Goal: Transaction & Acquisition: Purchase product/service

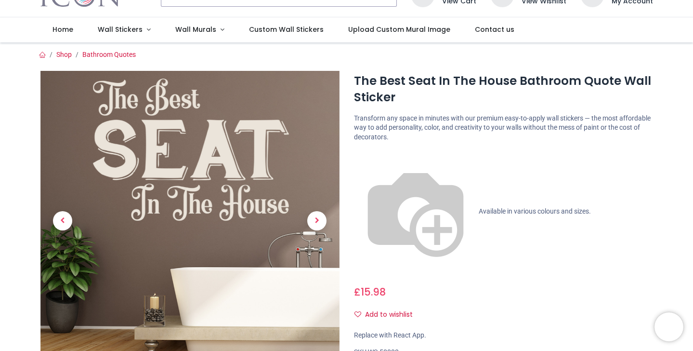
scroll to position [185, 0]
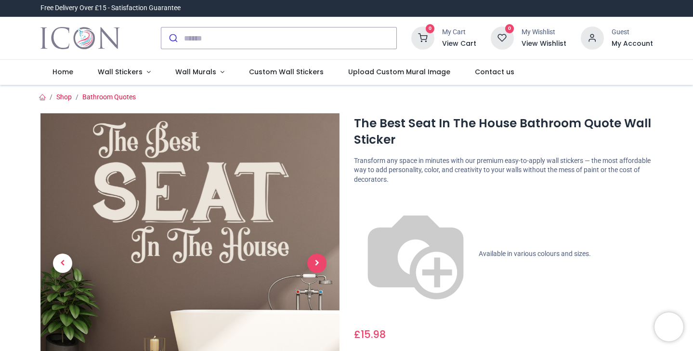
click at [320, 262] on span "Next" at bounding box center [316, 262] width 19 height 19
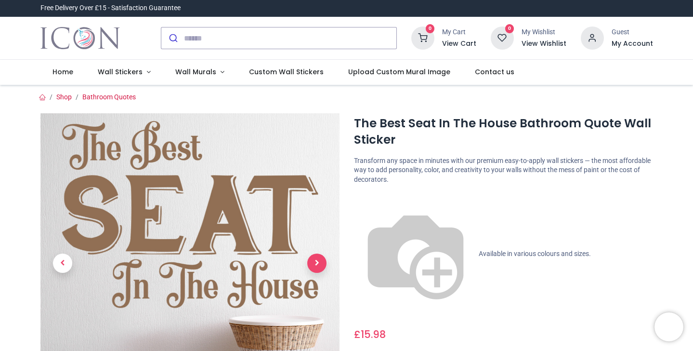
click at [320, 262] on span "Next" at bounding box center [316, 262] width 19 height 19
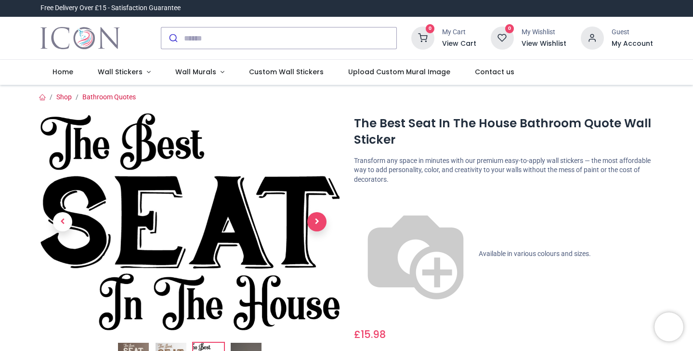
click at [320, 262] on link at bounding box center [316, 222] width 45 height 152
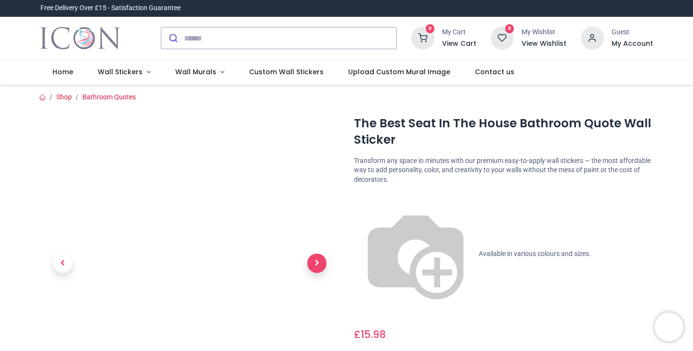
click at [320, 262] on span "Next" at bounding box center [316, 262] width 19 height 19
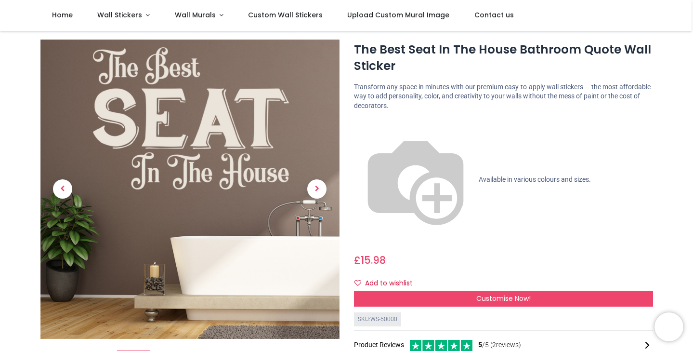
scroll to position [21, 0]
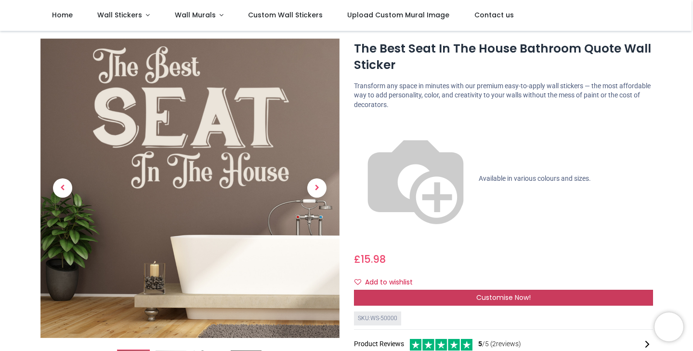
click at [474, 290] on div "Customise Now!" at bounding box center [503, 298] width 299 height 16
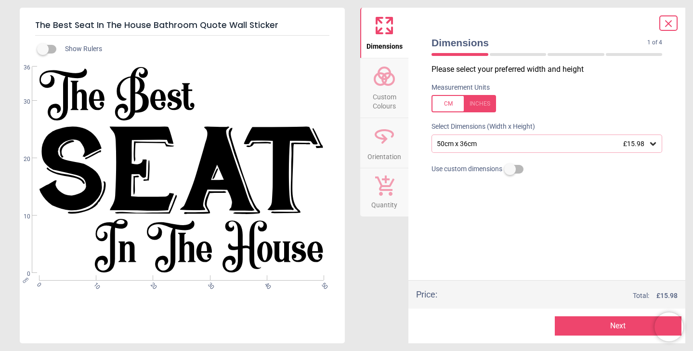
click at [657, 144] on icon at bounding box center [653, 144] width 10 height 10
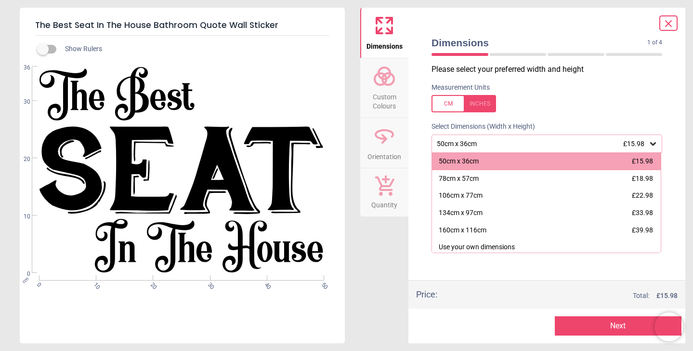
click at [657, 144] on icon at bounding box center [653, 144] width 10 height 10
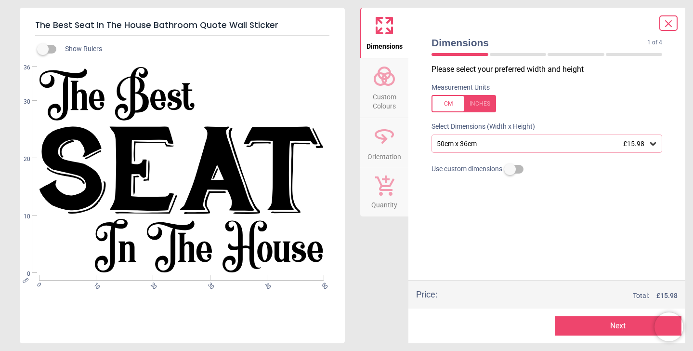
click at [657, 144] on icon at bounding box center [653, 144] width 10 height 10
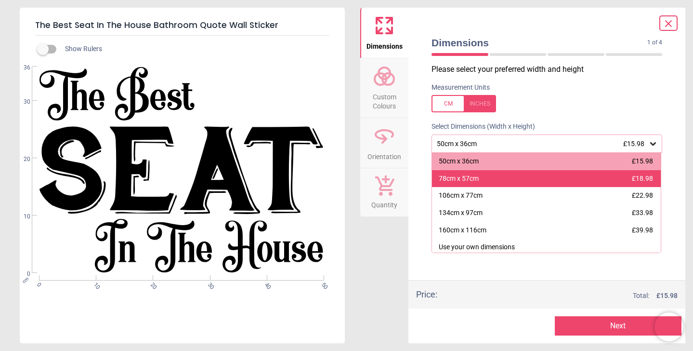
click at [580, 181] on div "78cm x 57cm £18.98" at bounding box center [546, 178] width 229 height 17
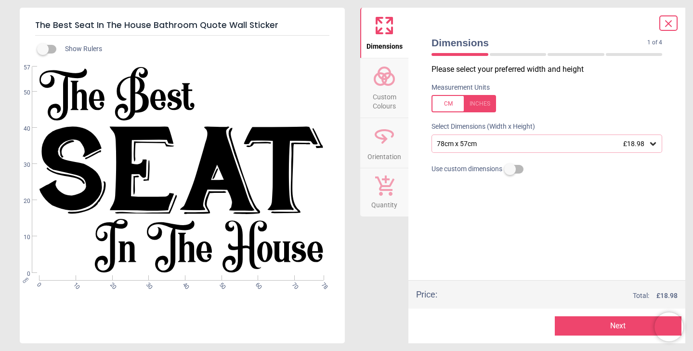
click at [624, 330] on button "Next" at bounding box center [618, 325] width 127 height 19
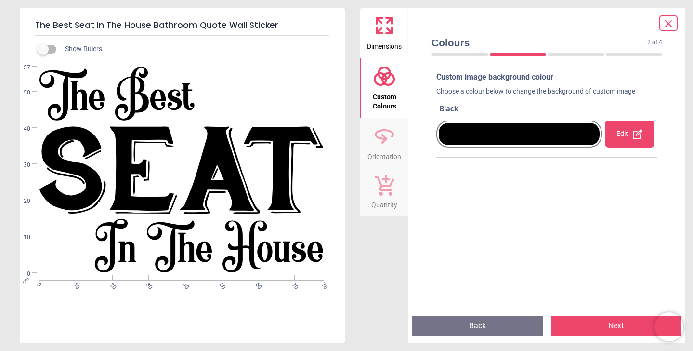
click at [613, 134] on div "Edit" at bounding box center [630, 133] width 50 height 27
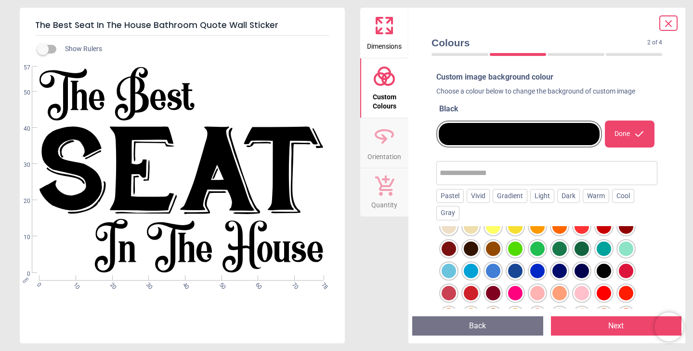
scroll to position [25, 0]
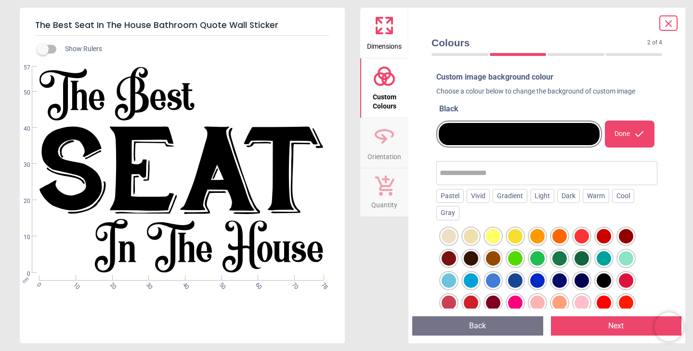
click at [540, 263] on div at bounding box center [537, 258] width 14 height 14
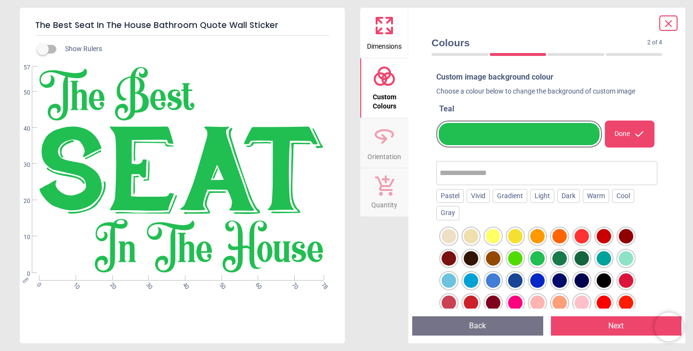
click at [516, 260] on div at bounding box center [515, 258] width 14 height 14
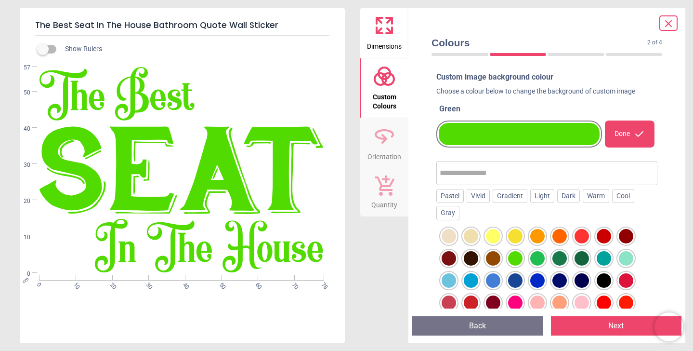
click at [559, 257] on div at bounding box center [560, 258] width 14 height 14
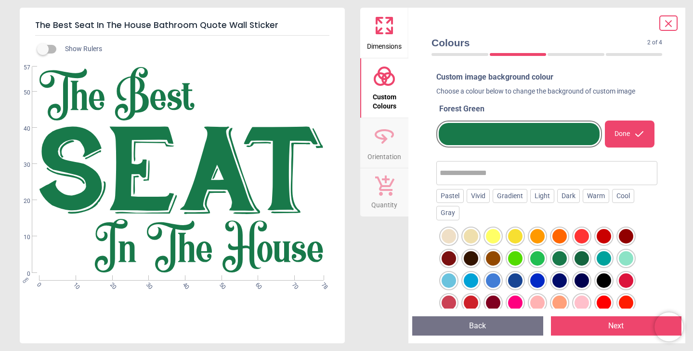
click at [579, 260] on div at bounding box center [582, 258] width 14 height 14
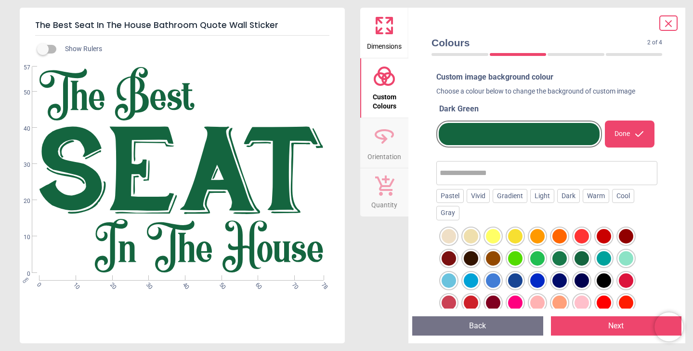
click at [561, 260] on div at bounding box center [560, 258] width 14 height 14
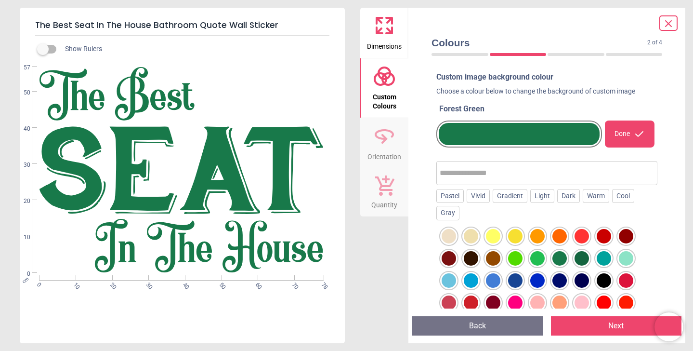
click at [583, 260] on div at bounding box center [582, 258] width 14 height 14
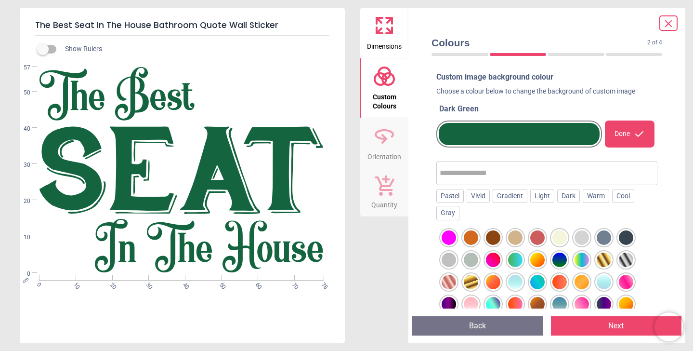
scroll to position [238, 0]
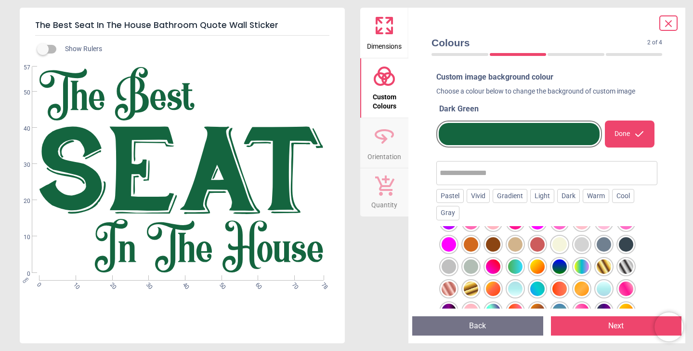
click at [583, 246] on div at bounding box center [582, 244] width 14 height 14
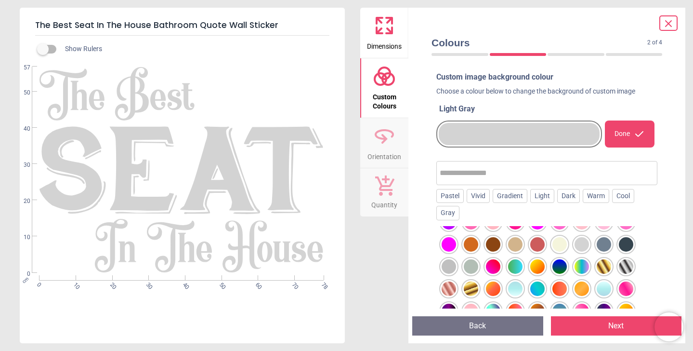
click at [601, 244] on div at bounding box center [604, 244] width 14 height 14
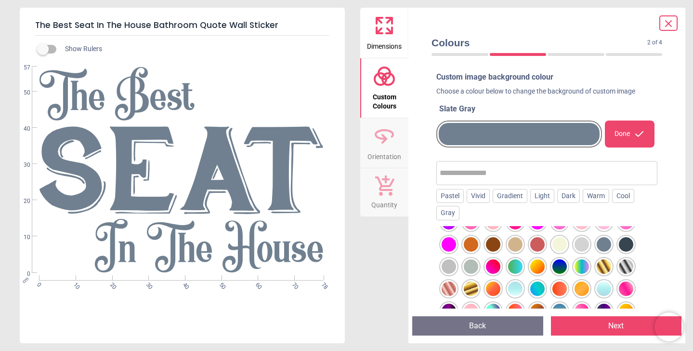
click at [448, 268] on div at bounding box center [449, 266] width 14 height 14
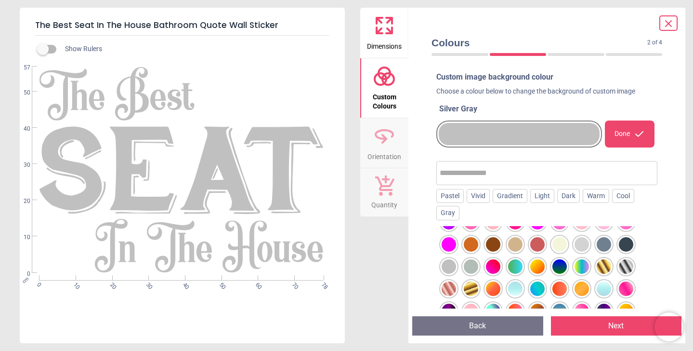
click at [471, 266] on div at bounding box center [471, 266] width 14 height 14
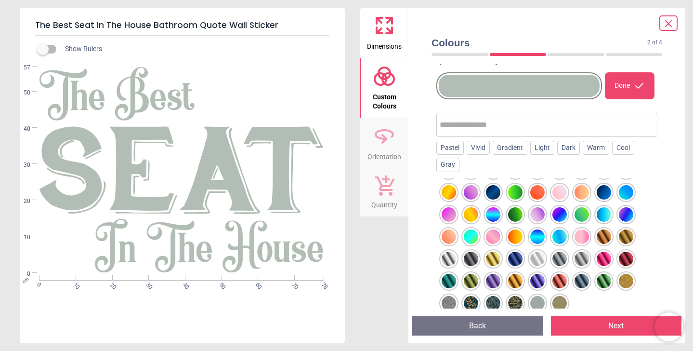
scroll to position [48, 0]
click at [538, 302] on div at bounding box center [537, 303] width 14 height 14
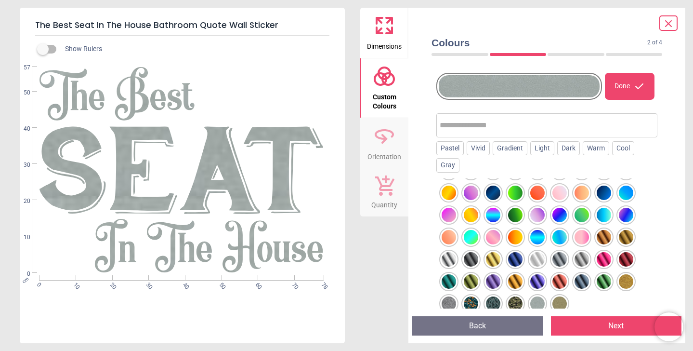
click at [449, 305] on div at bounding box center [449, 303] width 14 height 14
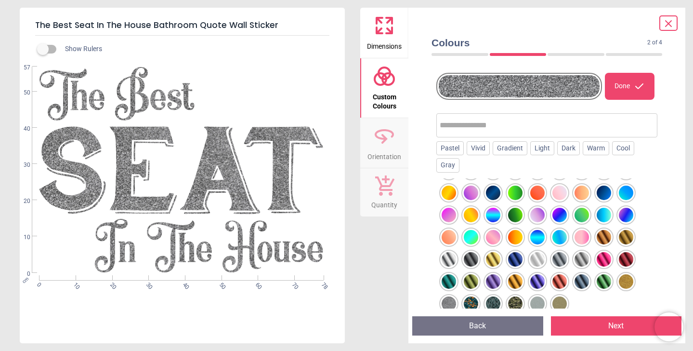
click at [559, 260] on div at bounding box center [560, 259] width 14 height 14
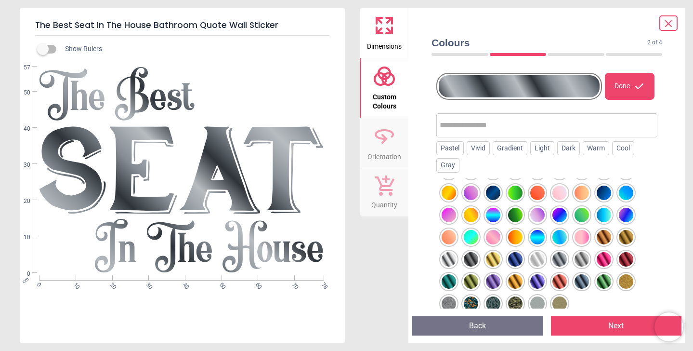
click at [518, 216] on div at bounding box center [515, 215] width 14 height 14
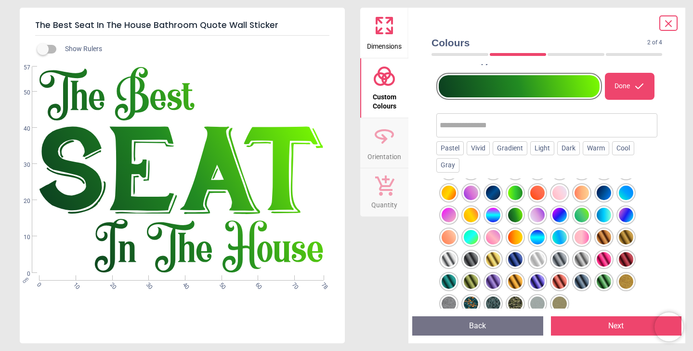
click at [583, 216] on div at bounding box center [582, 215] width 14 height 14
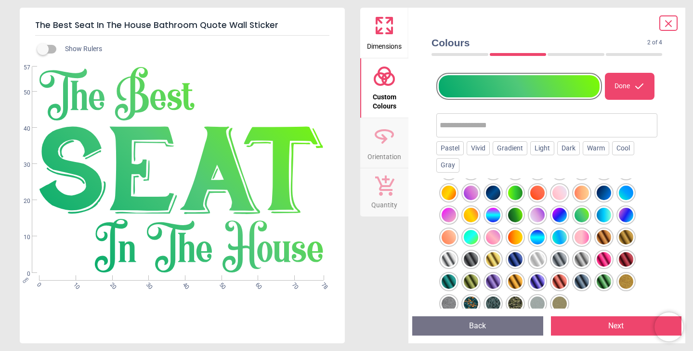
click at [516, 192] on div at bounding box center [515, 192] width 14 height 14
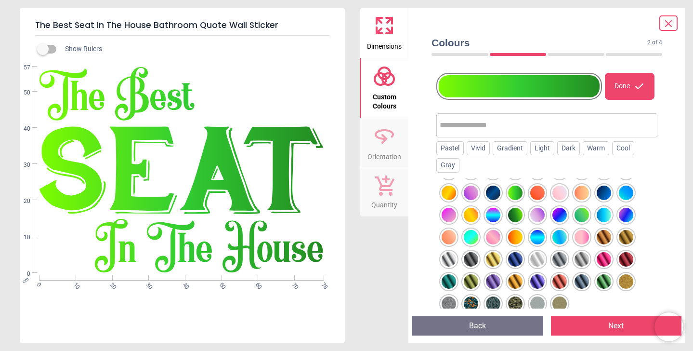
click at [473, 237] on div at bounding box center [471, 237] width 14 height 14
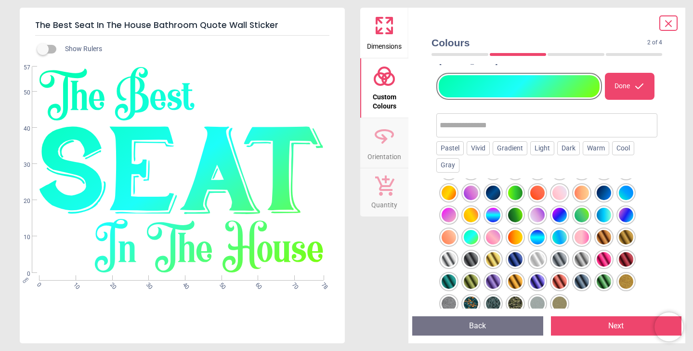
click at [515, 214] on div at bounding box center [515, 215] width 14 height 14
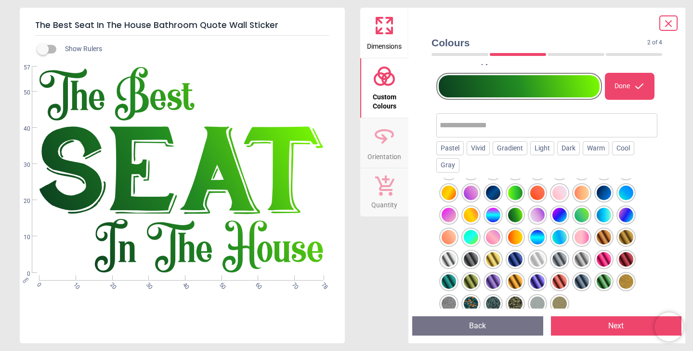
click at [537, 262] on div at bounding box center [537, 259] width 14 height 14
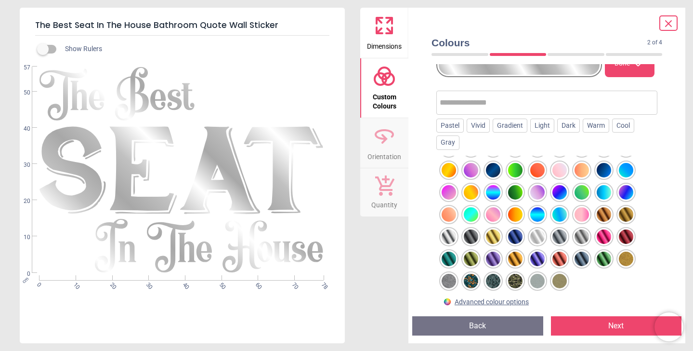
scroll to position [72, 0]
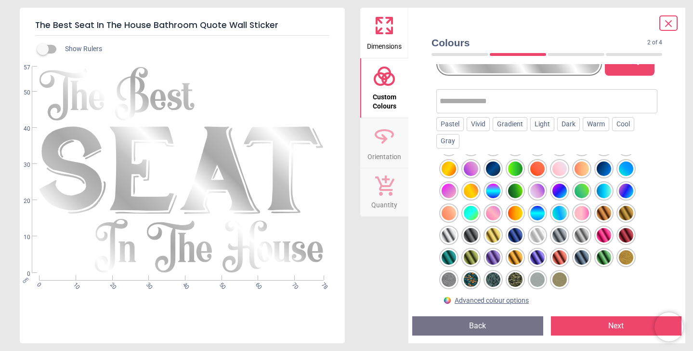
click at [537, 280] on div at bounding box center [537, 279] width 14 height 14
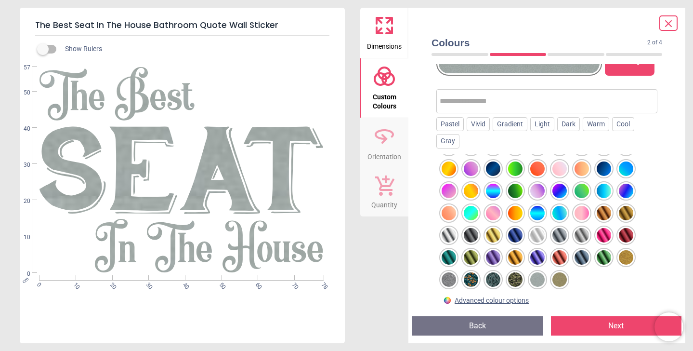
click at [450, 281] on div at bounding box center [449, 279] width 14 height 14
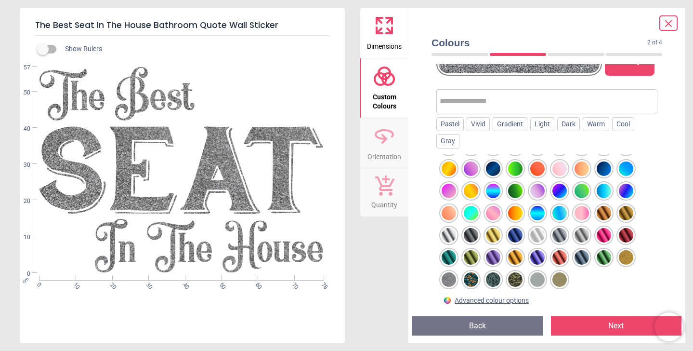
click at [540, 281] on div at bounding box center [537, 279] width 14 height 14
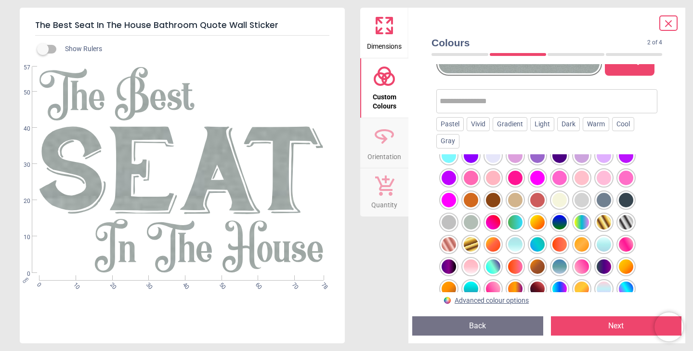
scroll to position [210, 0]
click at [472, 224] on div at bounding box center [471, 222] width 14 height 14
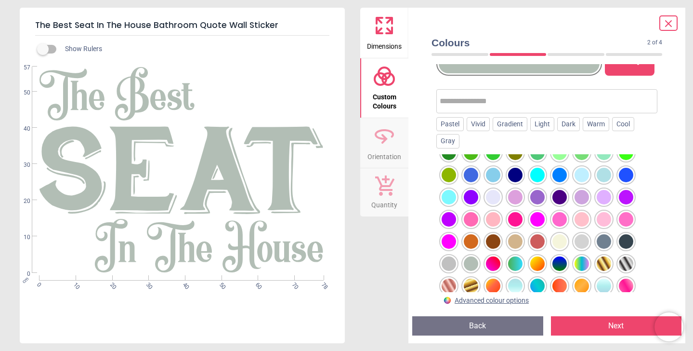
scroll to position [155, 0]
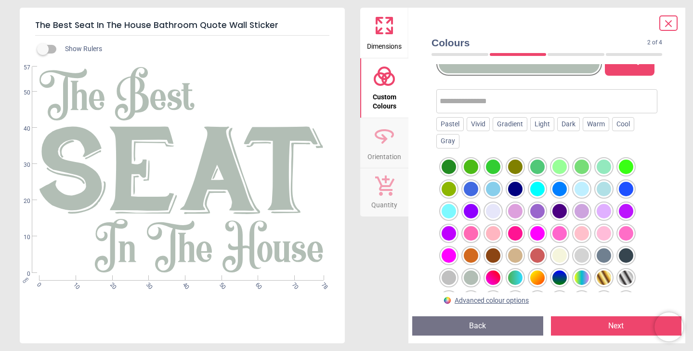
click at [579, 168] on div at bounding box center [582, 166] width 14 height 14
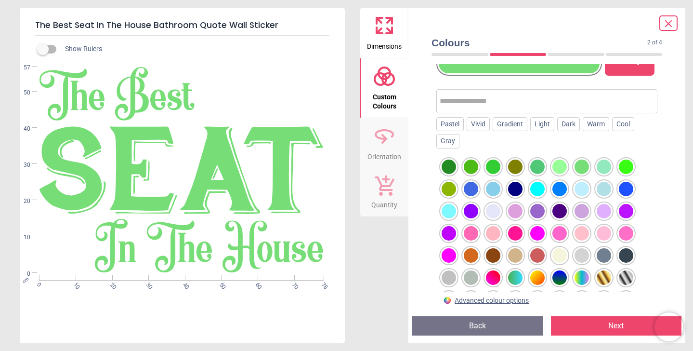
click at [451, 187] on div at bounding box center [449, 189] width 14 height 14
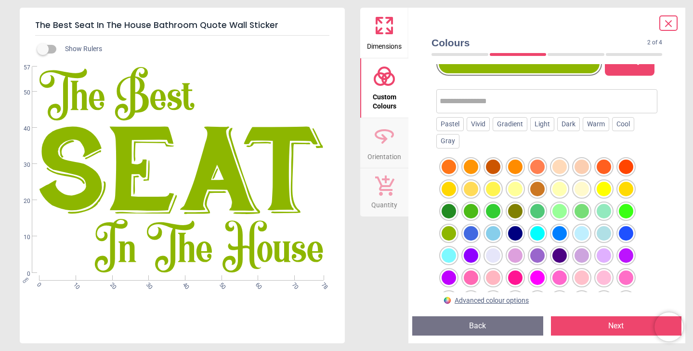
scroll to position [107, 0]
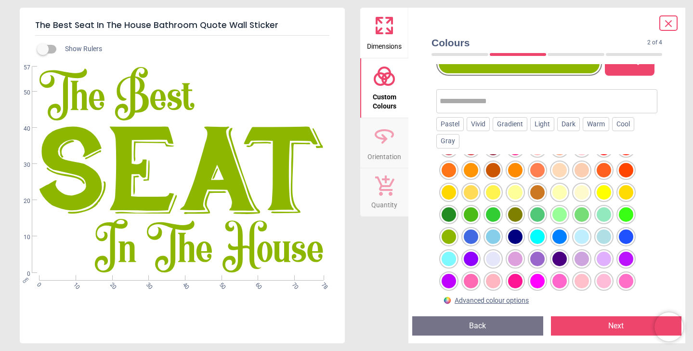
click at [583, 218] on div at bounding box center [582, 214] width 14 height 14
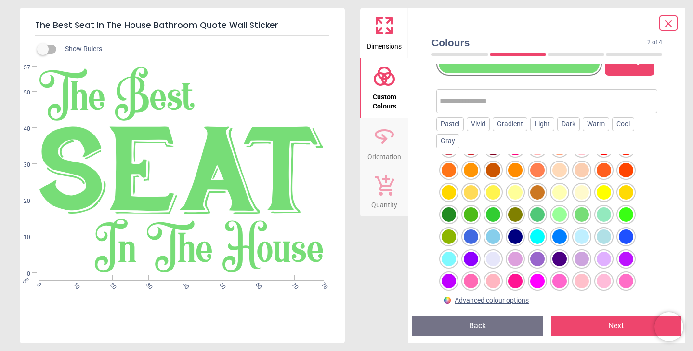
click at [609, 215] on div at bounding box center [604, 214] width 14 height 14
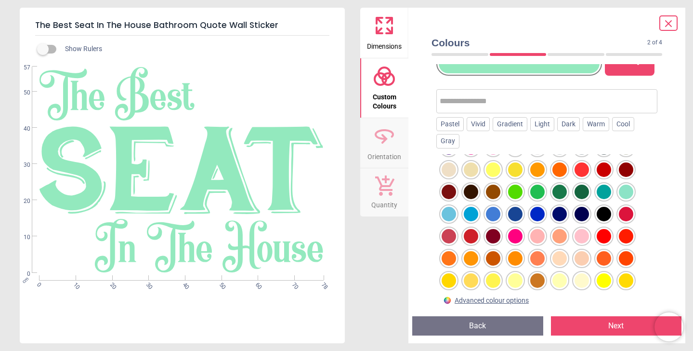
scroll to position [15, 0]
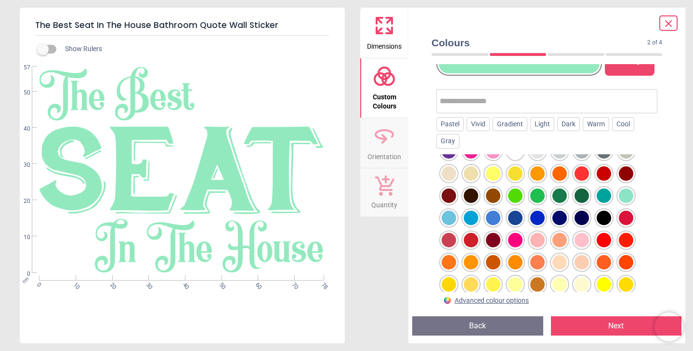
click at [562, 197] on div at bounding box center [560, 195] width 14 height 14
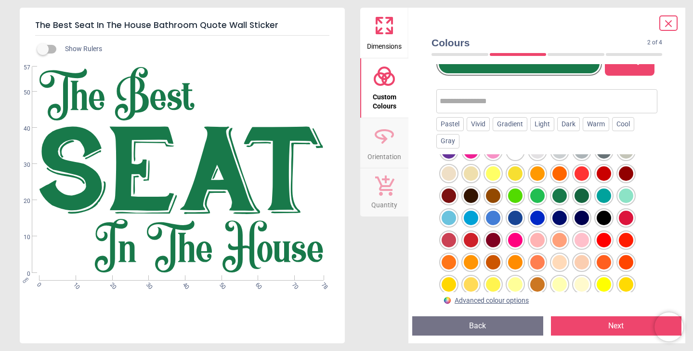
click at [578, 197] on div at bounding box center [582, 195] width 14 height 14
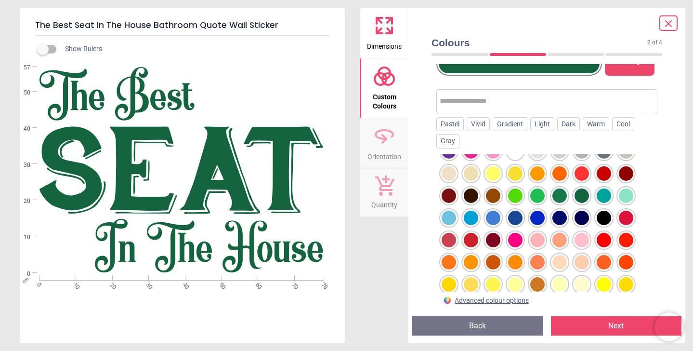
click at [559, 202] on div at bounding box center [560, 195] width 14 height 14
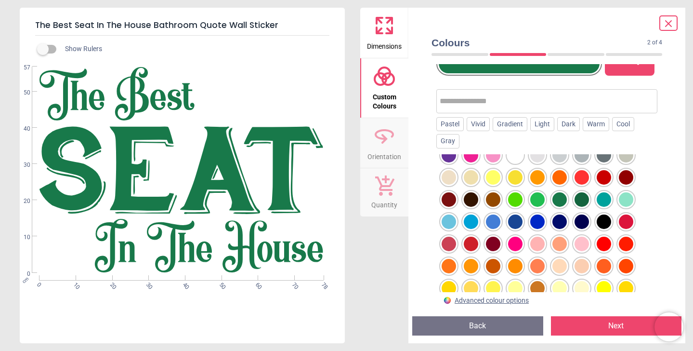
scroll to position [13, 0]
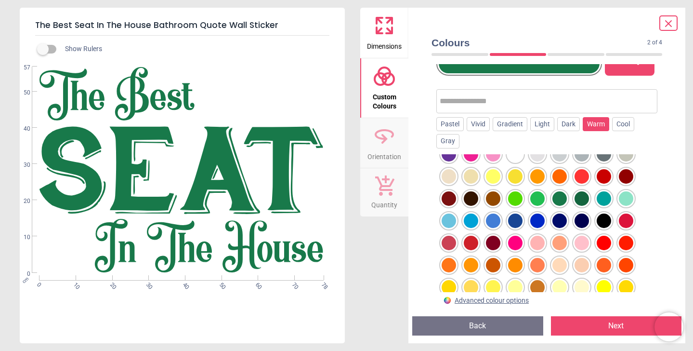
click at [594, 127] on div "Warm" at bounding box center [596, 124] width 26 height 14
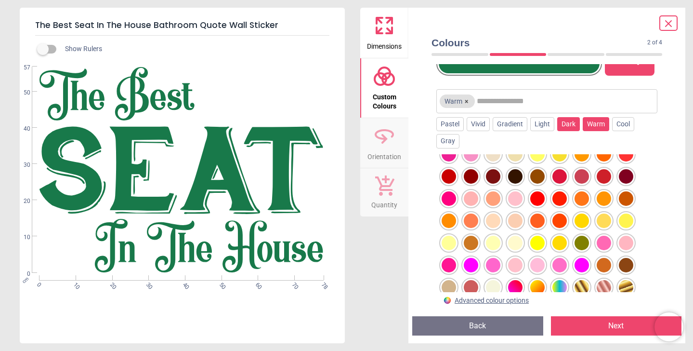
click at [579, 126] on div "Dark" at bounding box center [568, 124] width 23 height 14
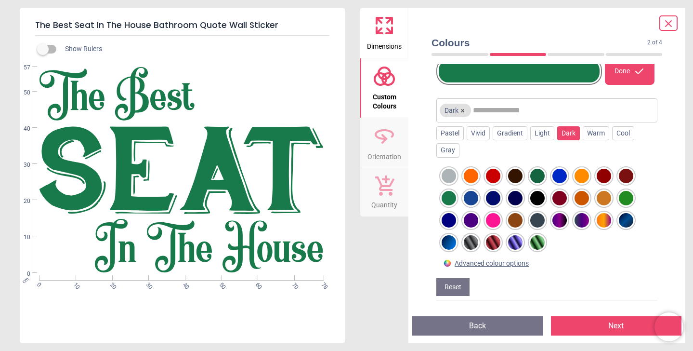
click at [540, 244] on div at bounding box center [537, 242] width 14 height 14
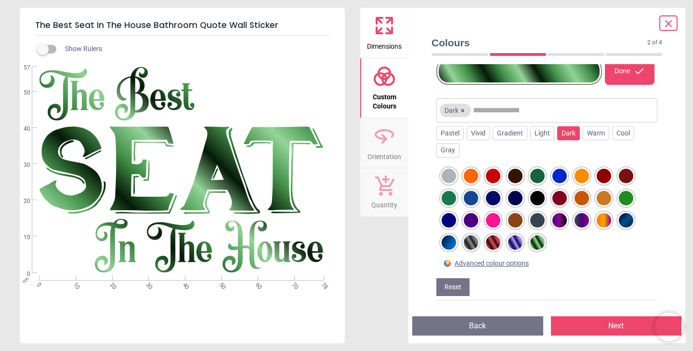
click at [449, 200] on div at bounding box center [449, 198] width 14 height 14
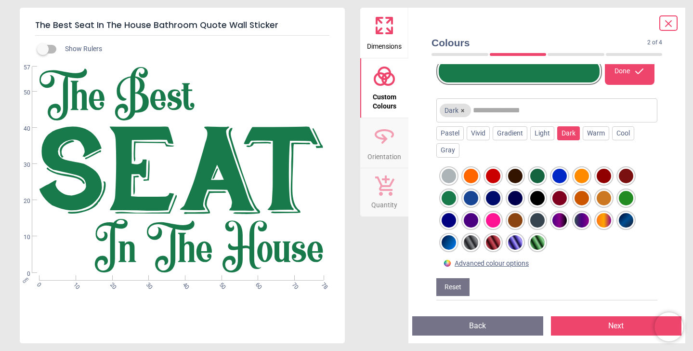
click at [464, 111] on button "×" at bounding box center [463, 110] width 8 height 8
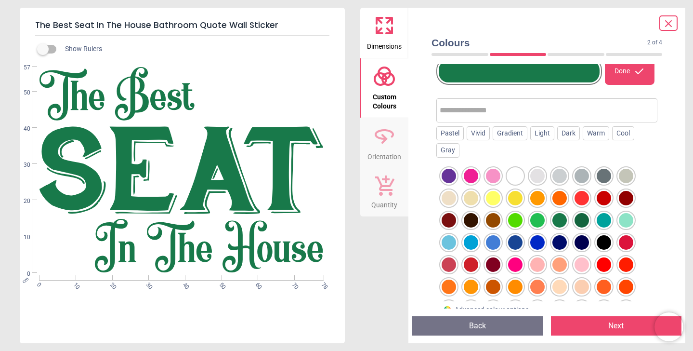
click at [565, 224] on div at bounding box center [560, 220] width 14 height 14
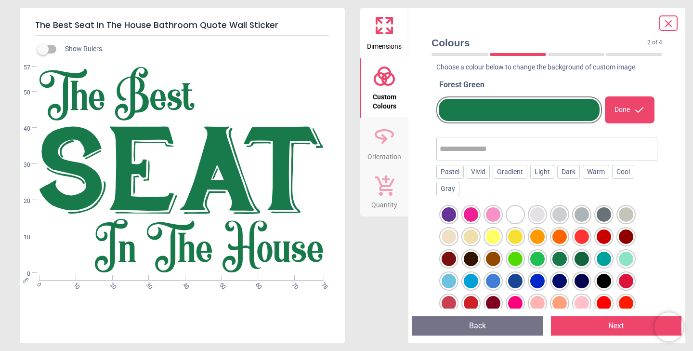
scroll to position [26, 0]
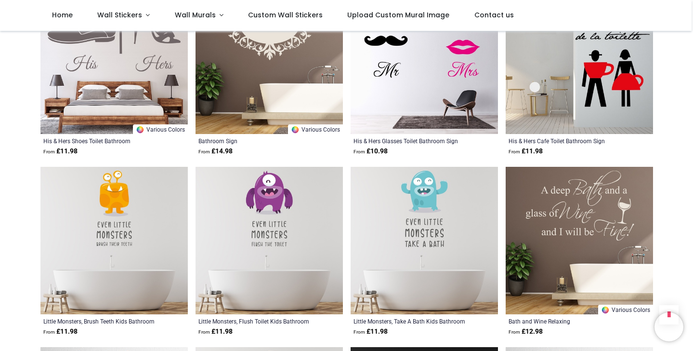
scroll to position [1882, 0]
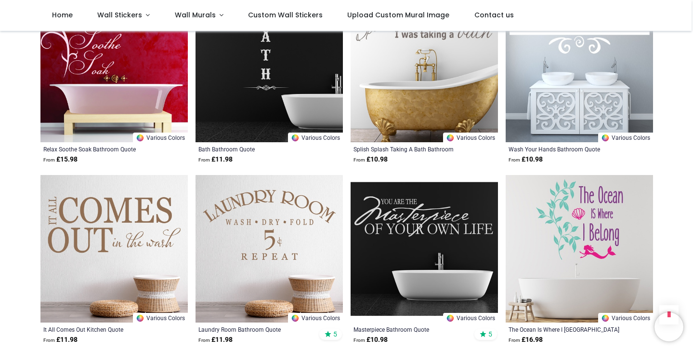
scroll to position [1149, 0]
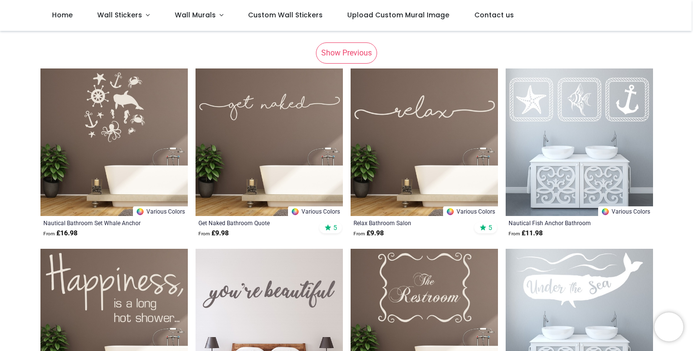
scroll to position [86, 0]
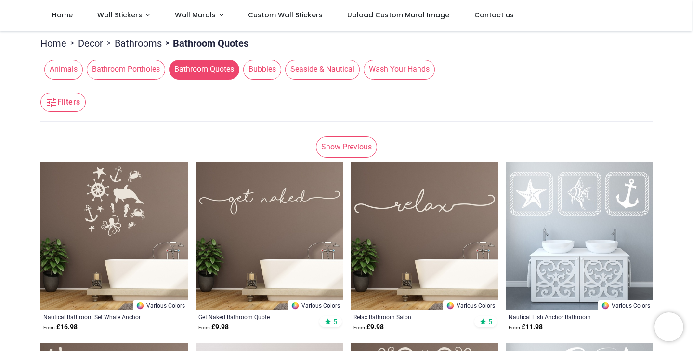
click at [344, 145] on link "Show Previous" at bounding box center [346, 146] width 61 height 21
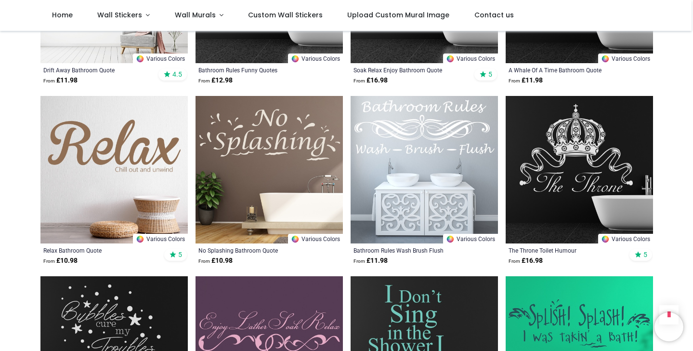
scroll to position [661, 0]
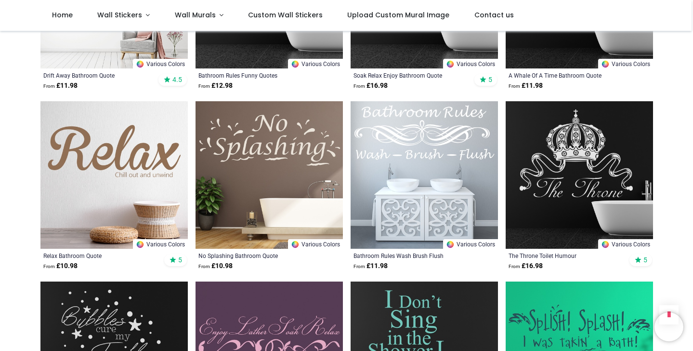
click at [568, 194] on img at bounding box center [579, 174] width 147 height 147
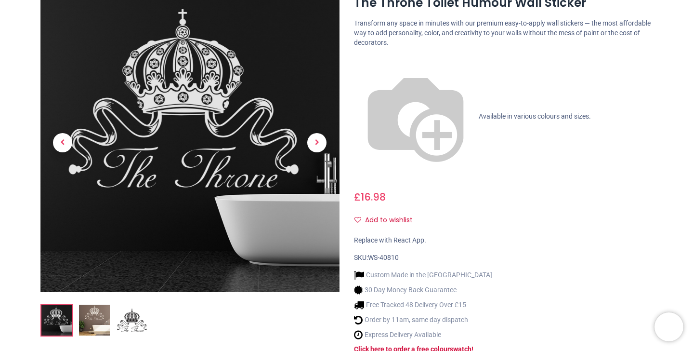
scroll to position [145, 0]
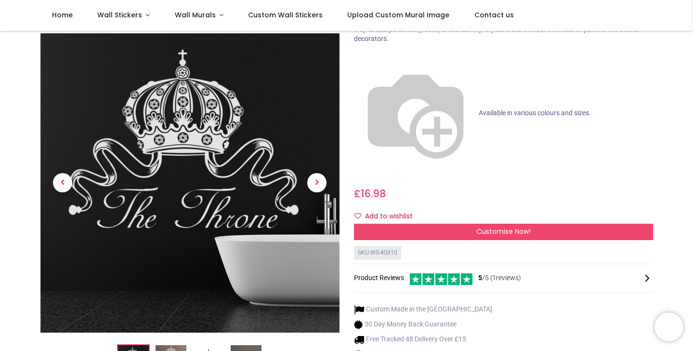
scroll to position [67, 0]
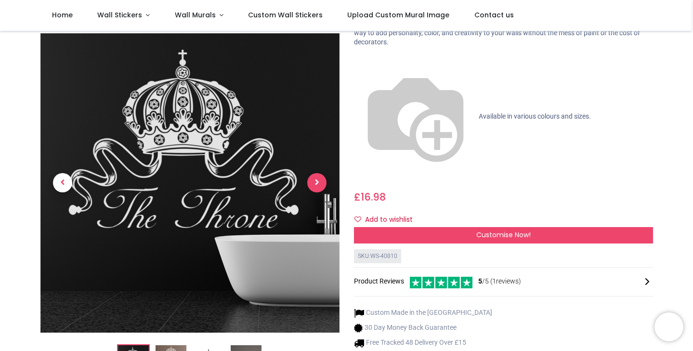
click at [322, 173] on span "Next" at bounding box center [316, 182] width 19 height 19
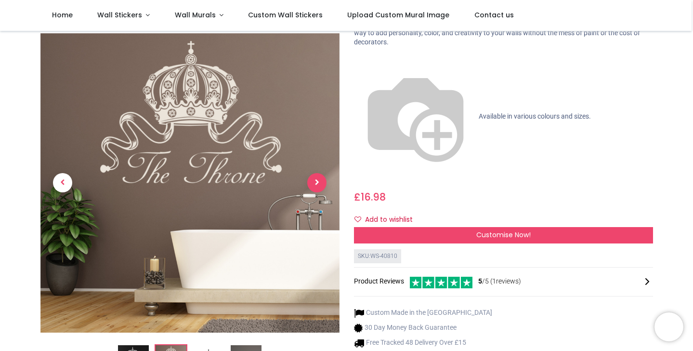
click at [322, 173] on span "Next" at bounding box center [316, 182] width 19 height 19
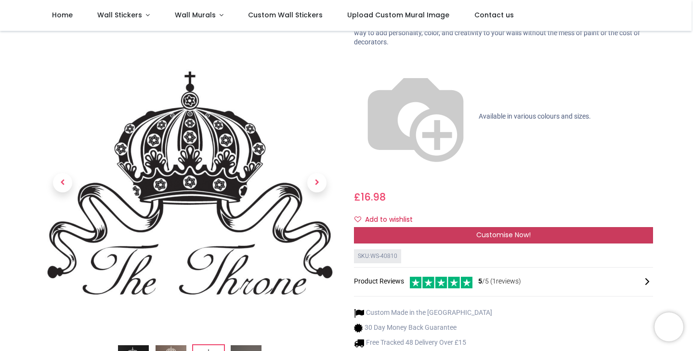
click at [501, 227] on div "Customise Now!" at bounding box center [503, 235] width 299 height 16
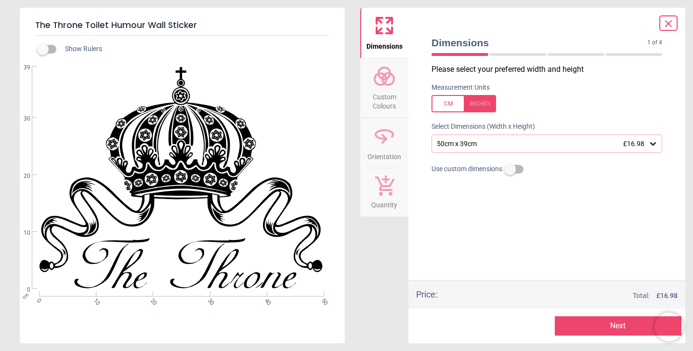
click at [652, 145] on icon at bounding box center [653, 143] width 6 height 3
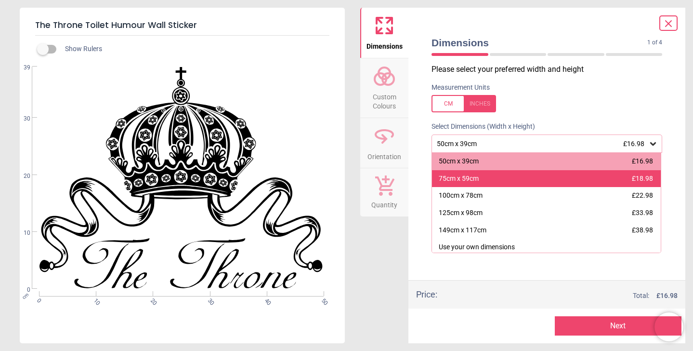
click at [569, 182] on div "75cm x 59cm £18.98" at bounding box center [546, 178] width 229 height 17
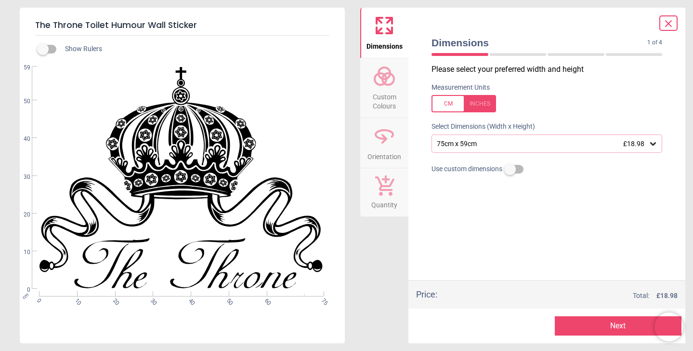
click at [612, 328] on button "Next" at bounding box center [618, 325] width 127 height 19
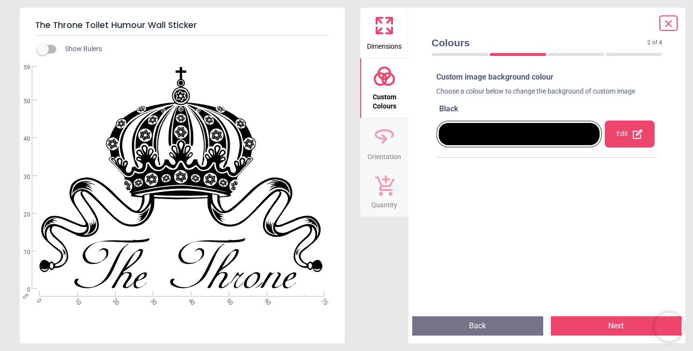
click at [634, 136] on icon at bounding box center [638, 134] width 12 height 12
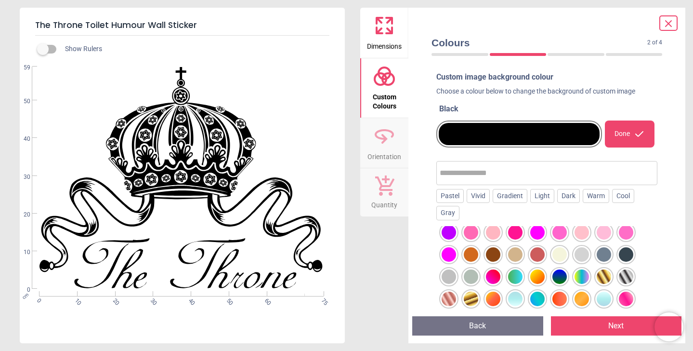
scroll to position [237, 0]
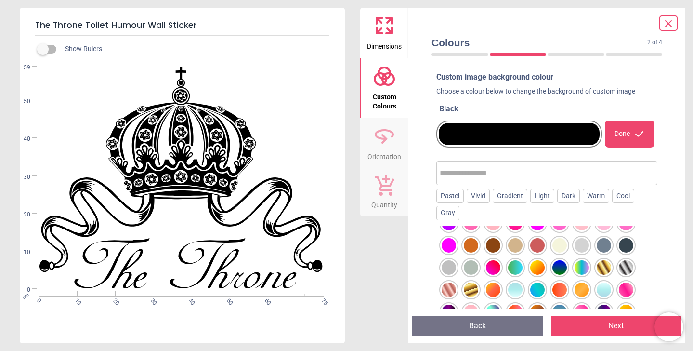
click at [451, 269] on div at bounding box center [449, 267] width 14 height 14
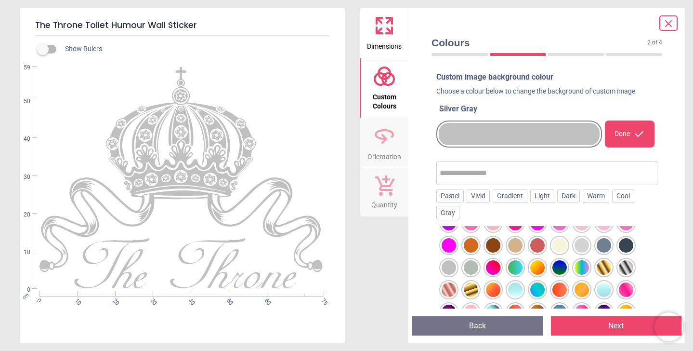
click at [472, 270] on div at bounding box center [471, 267] width 14 height 14
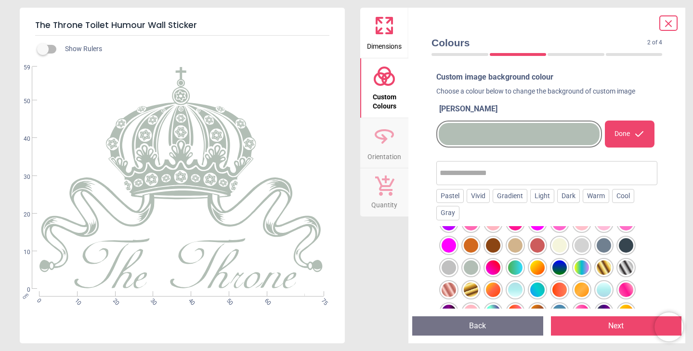
click at [449, 266] on div at bounding box center [449, 267] width 14 height 14
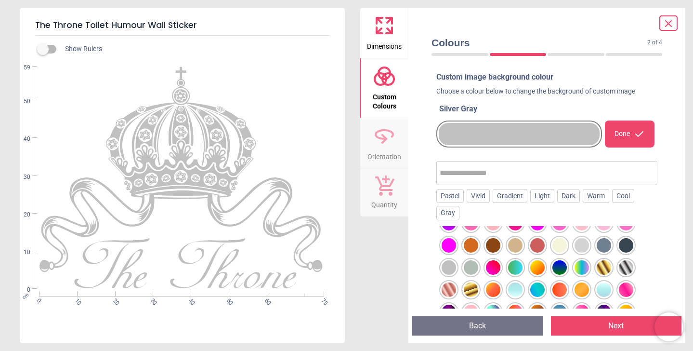
click at [472, 271] on div at bounding box center [471, 267] width 14 height 14
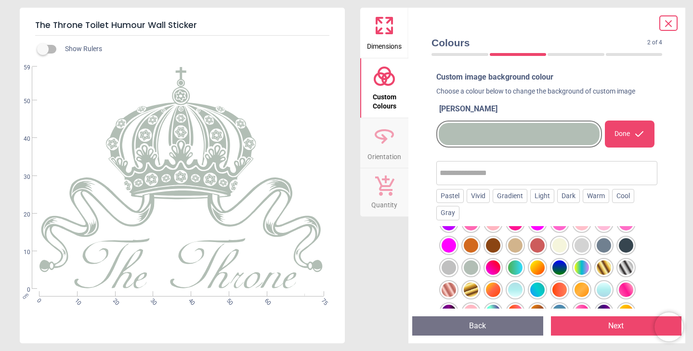
click at [391, 36] on icon at bounding box center [384, 25] width 23 height 23
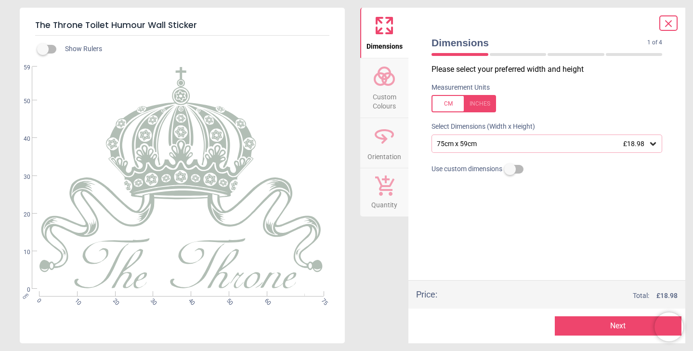
click at [391, 109] on span "Custom Colours" at bounding box center [384, 100] width 46 height 24
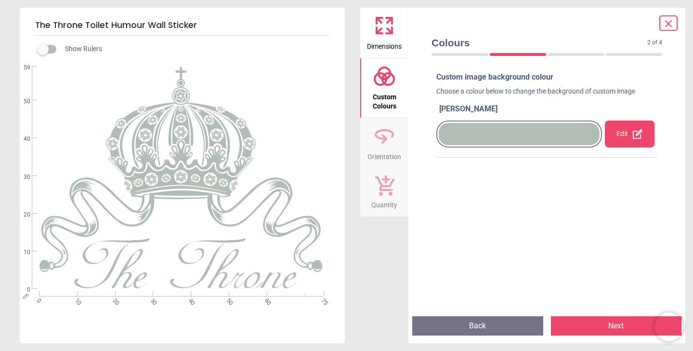
click at [612, 331] on button "Next" at bounding box center [616, 325] width 131 height 19
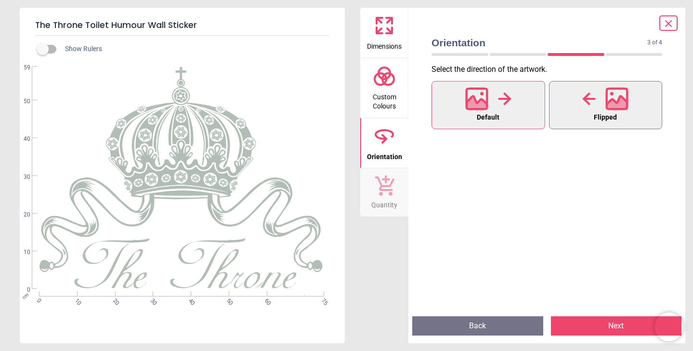
click at [613, 94] on circle at bounding box center [611, 93] width 3 height 3
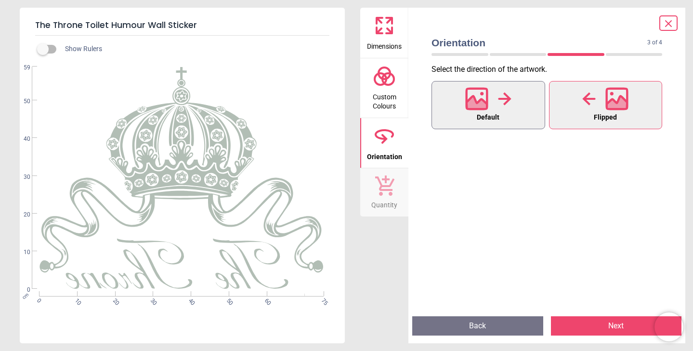
click at [529, 106] on button "Default" at bounding box center [489, 105] width 114 height 48
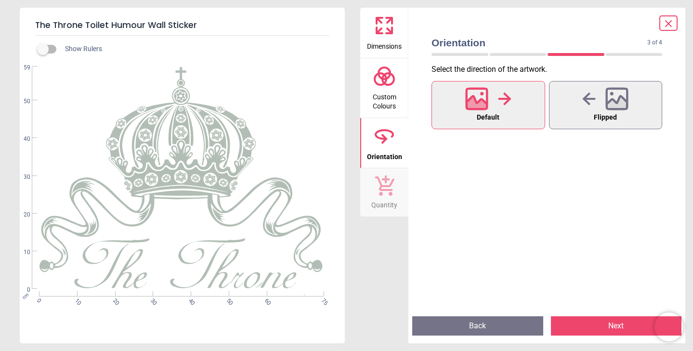
click at [612, 325] on button "Next" at bounding box center [616, 325] width 131 height 19
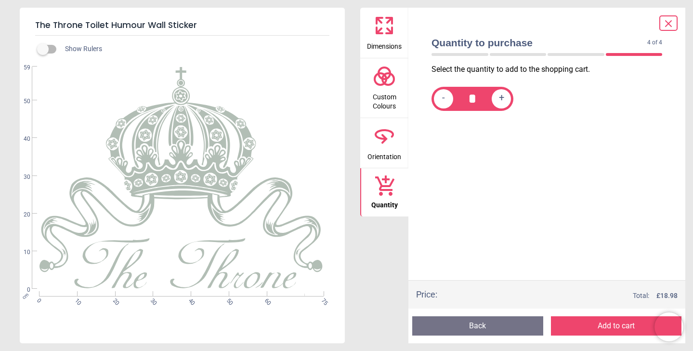
click at [612, 325] on button "Add to cart" at bounding box center [616, 325] width 131 height 19
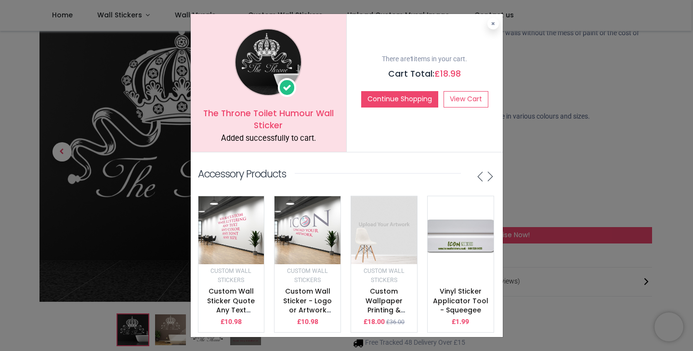
scroll to position [3, 0]
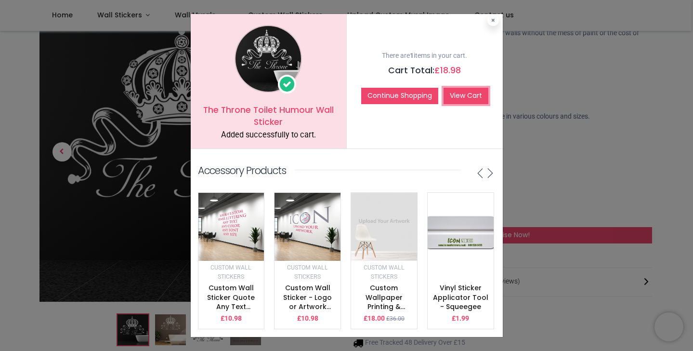
click at [474, 99] on link "View Cart" at bounding box center [466, 96] width 45 height 16
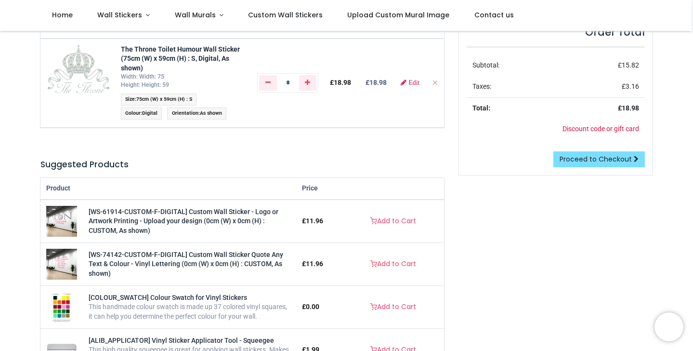
scroll to position [105, 0]
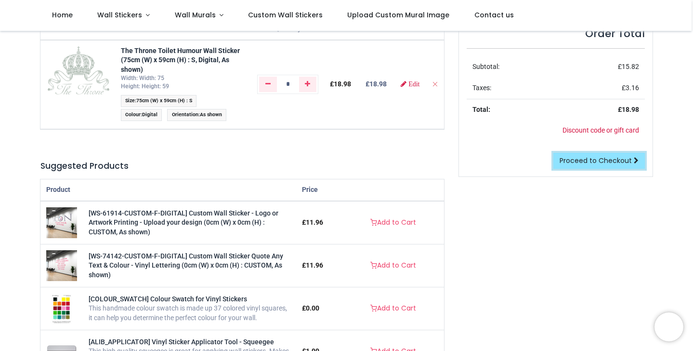
click at [606, 161] on span "Proceed to Checkout" at bounding box center [596, 161] width 72 height 10
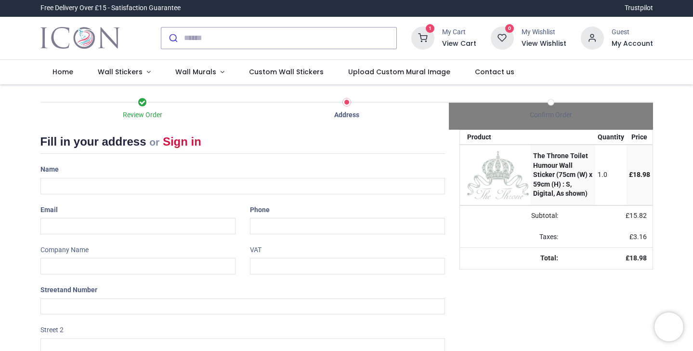
select select "***"
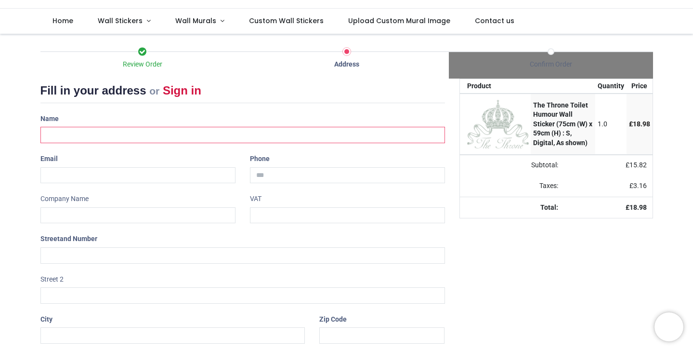
click at [130, 133] on input "text" at bounding box center [242, 135] width 405 height 16
type input "**********"
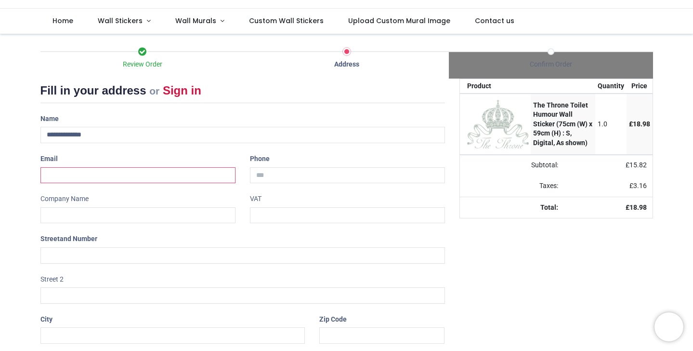
type input "**********"
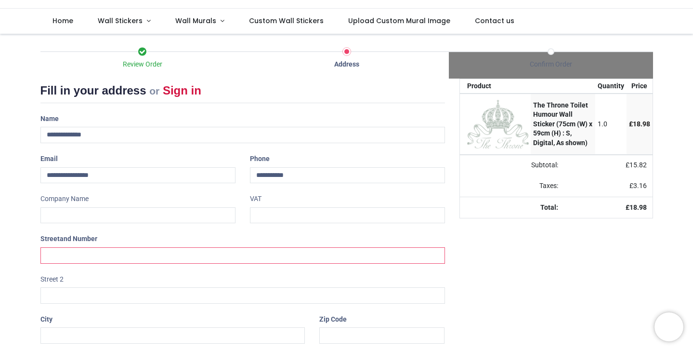
type input "*"
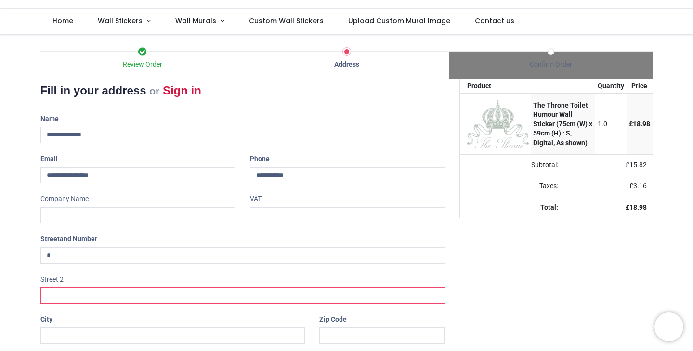
type input "**********"
type input "*********"
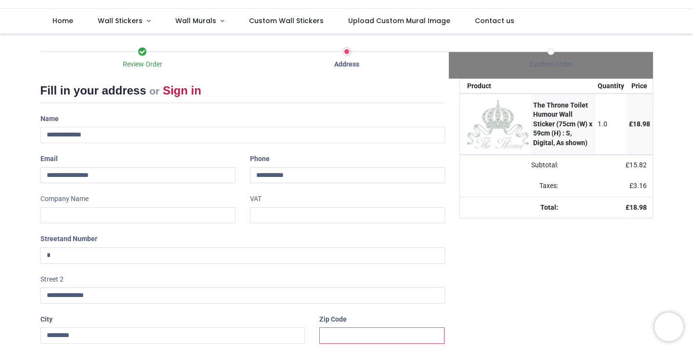
type input "*******"
select select "***"
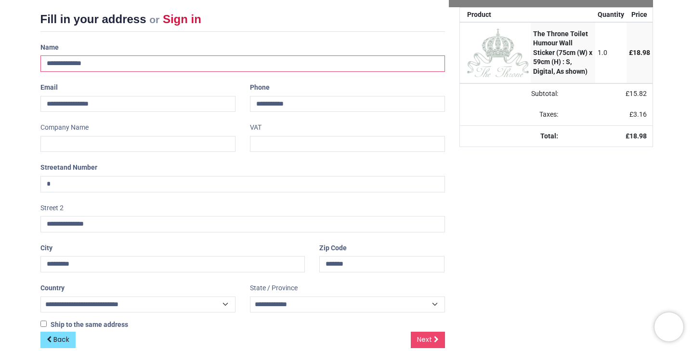
scroll to position [139, 0]
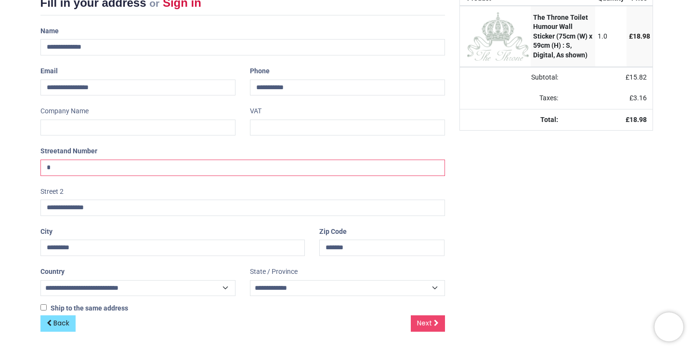
click at [90, 167] on input "*" at bounding box center [242, 167] width 405 height 16
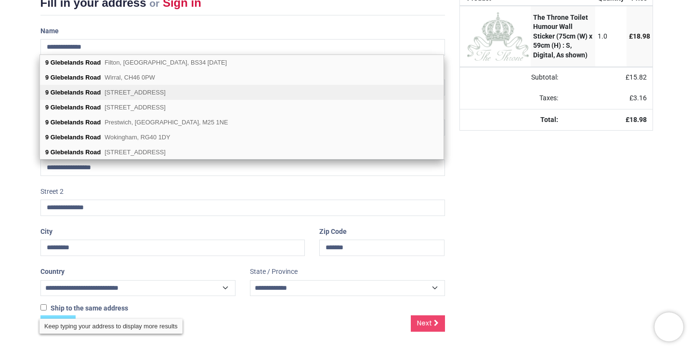
click at [107, 91] on span "[STREET_ADDRESS]" at bounding box center [135, 92] width 61 height 7
type input "**********"
select select "***"
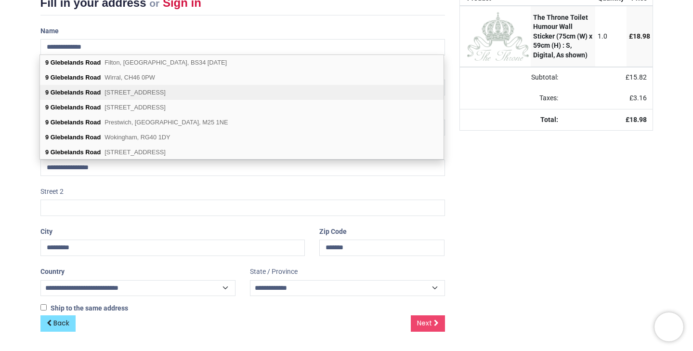
click at [110, 94] on span "[STREET_ADDRESS]" at bounding box center [135, 92] width 61 height 7
select select "***"
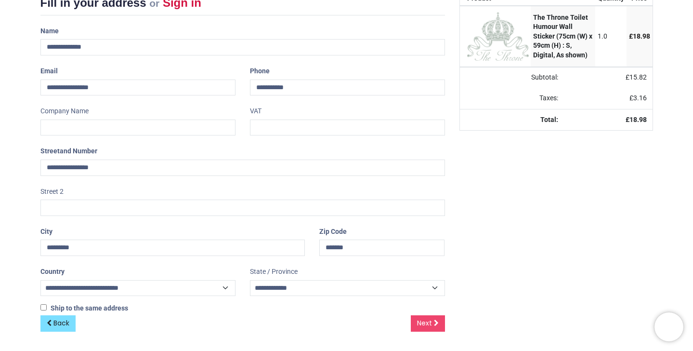
click at [482, 252] on div "Your order: £ 18.98 Product Quantity Price The Throne Toilet Humour Wall Sticke…" at bounding box center [556, 168] width 208 height 355
click at [431, 323] on link "Next" at bounding box center [428, 323] width 34 height 16
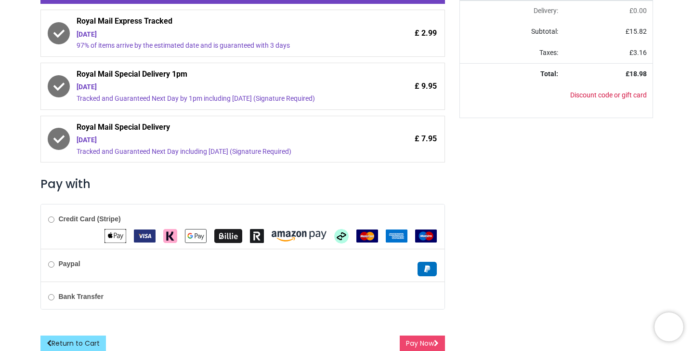
scroll to position [219, 0]
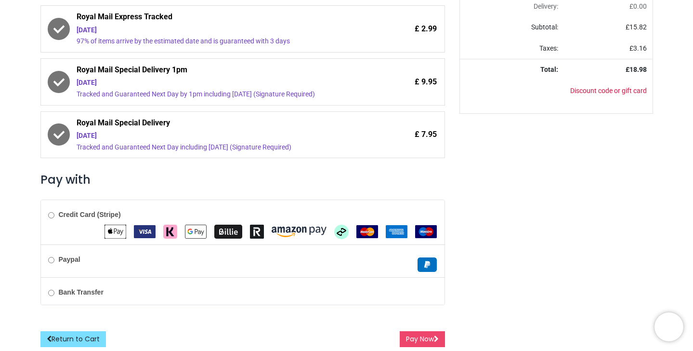
click at [69, 253] on div "Paypal" at bounding box center [243, 260] width 404 height 33
click at [63, 217] on b "Credit Card (Stripe)" at bounding box center [89, 215] width 62 height 8
click at [422, 340] on button "Pay Now" at bounding box center [422, 339] width 45 height 16
